Goal: Obtain resource: Obtain resource

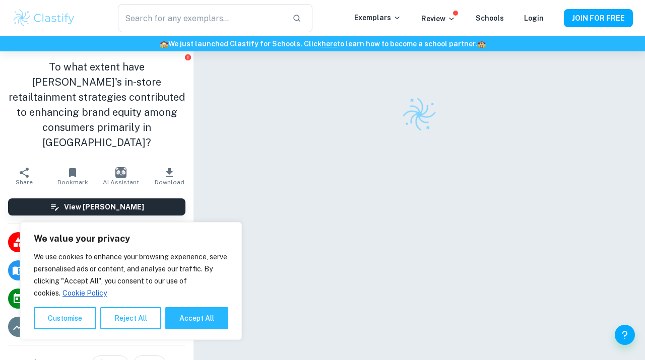
click at [207, 315] on button "Accept All" at bounding box center [196, 318] width 63 height 22
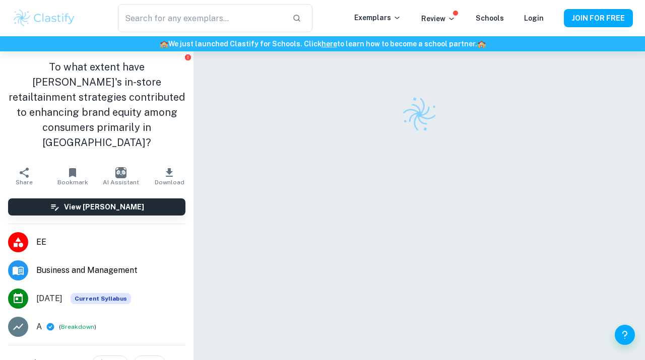
checkbox input "true"
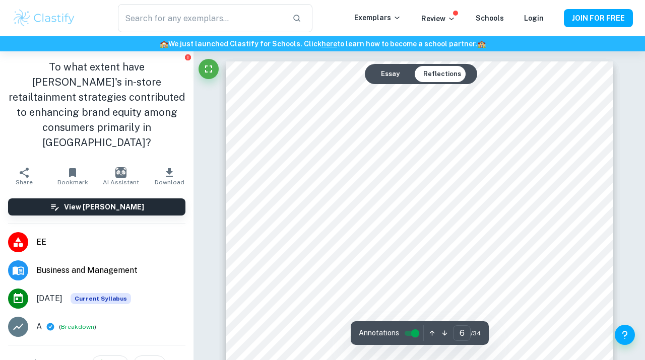
scroll to position [3888, 0]
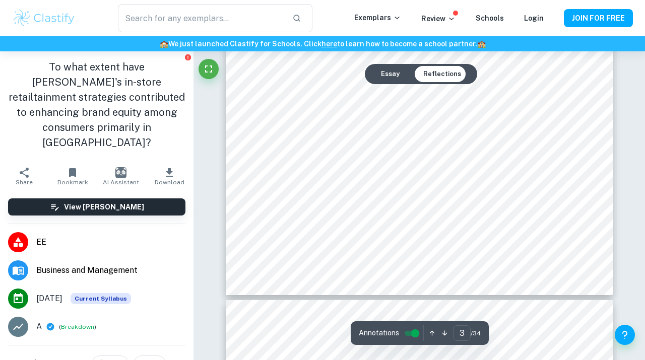
type input "2"
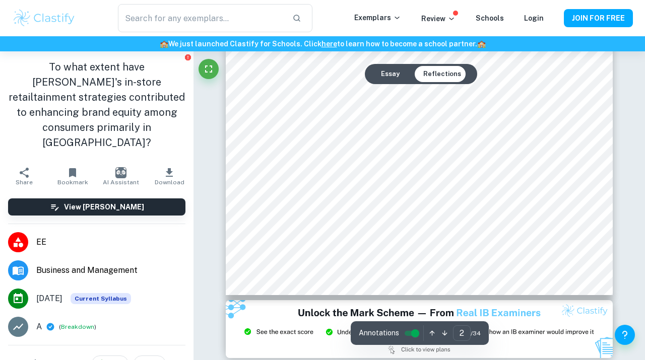
scroll to position [616, 0]
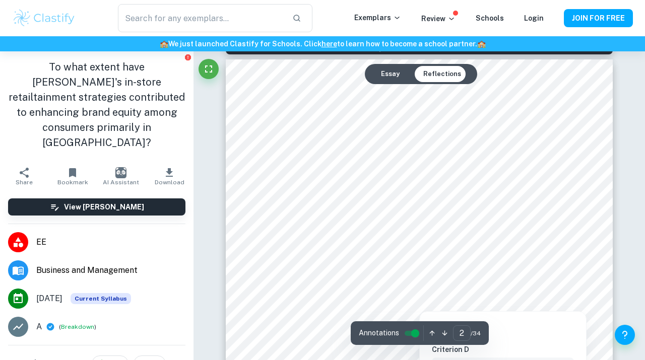
click at [296, 283] on div at bounding box center [419, 283] width 293 height 13
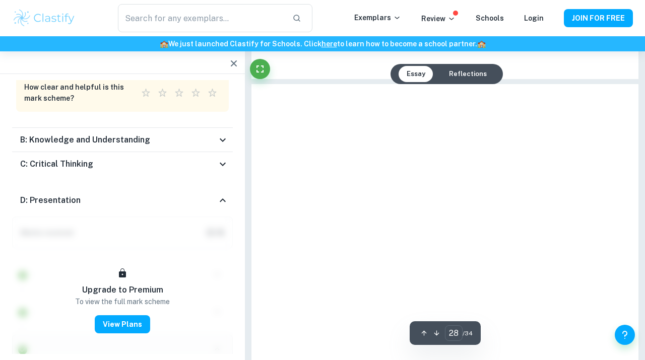
scroll to position [14948, 0]
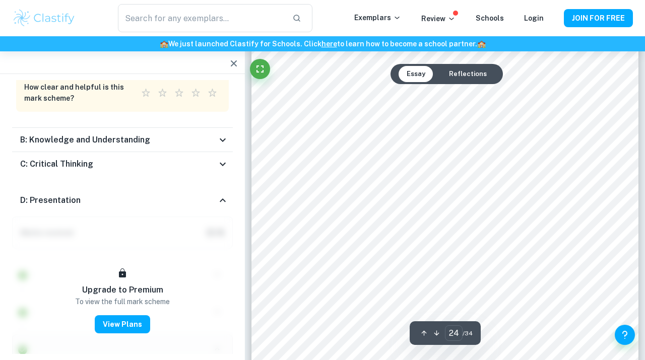
type input "24"
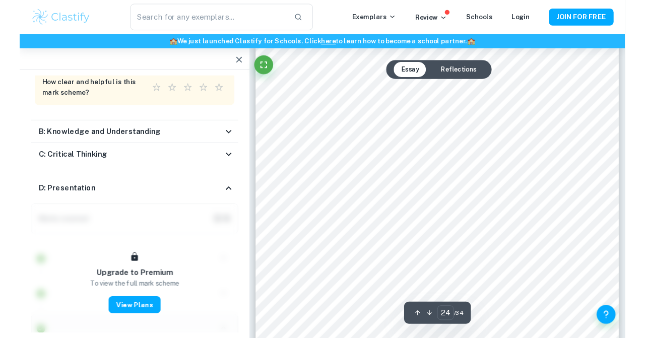
scroll to position [12865, 0]
